Goal: Task Accomplishment & Management: Manage account settings

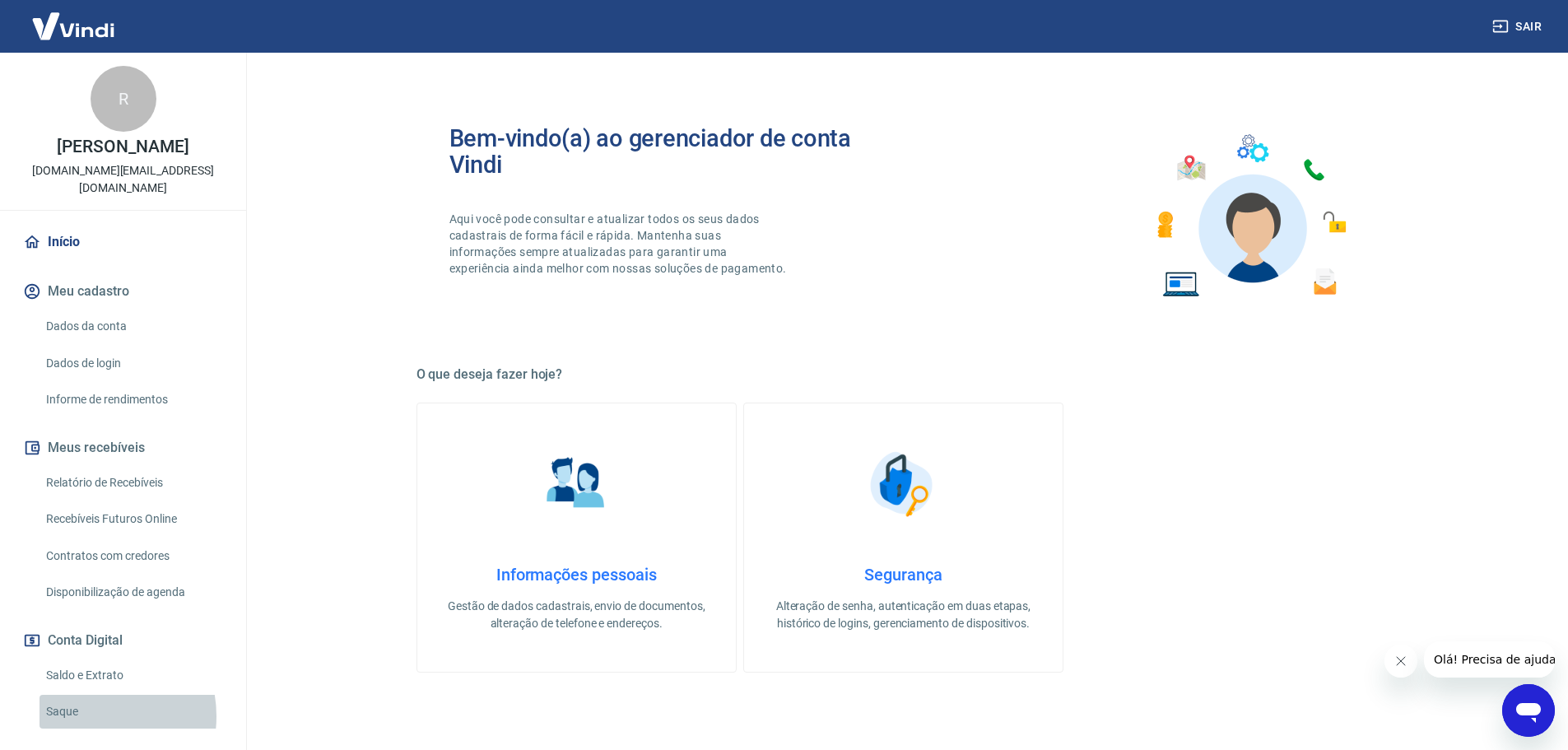
click at [83, 716] on link "Saque" at bounding box center [133, 711] width 187 height 34
